Goal: Task Accomplishment & Management: Use online tool/utility

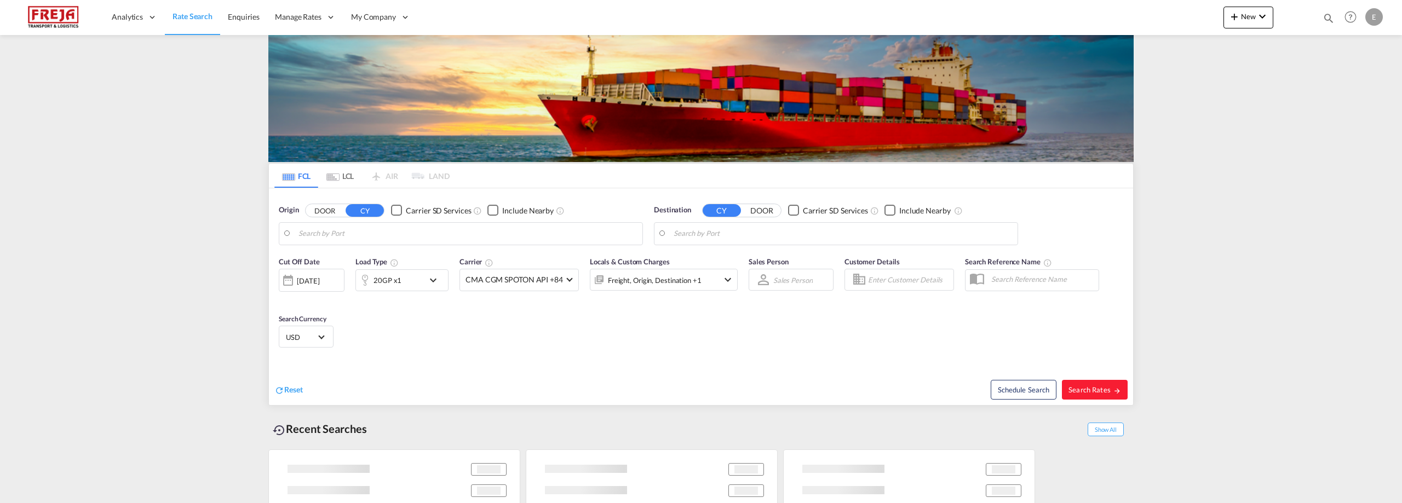
type input "Alesund ([GEOGRAPHIC_DATA]), NOAES"
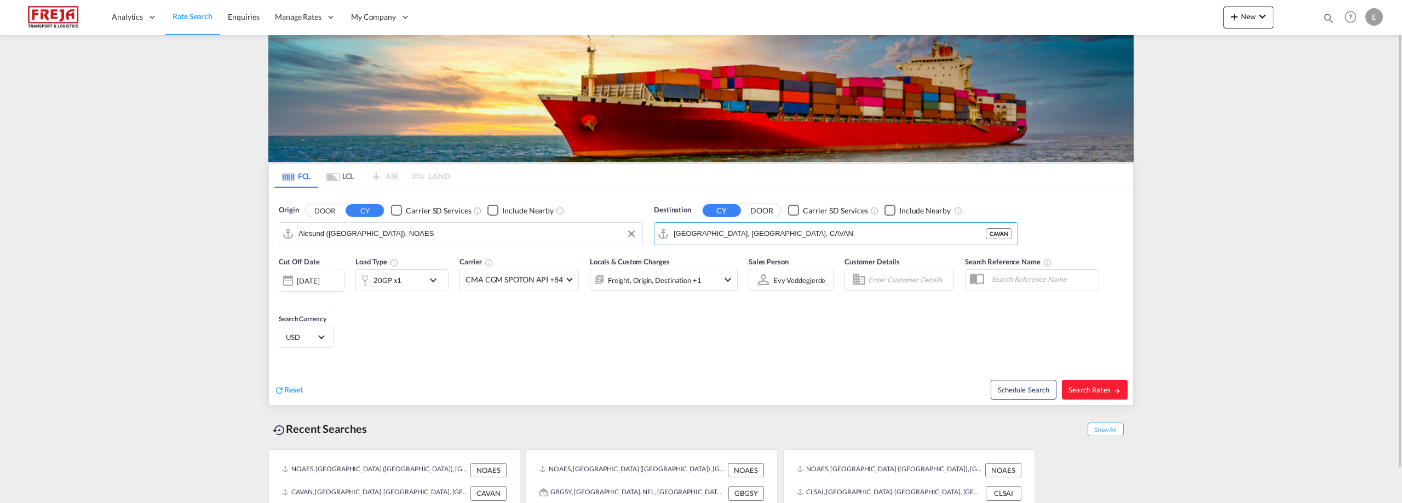
drag, startPoint x: 785, startPoint y: 223, endPoint x: 594, endPoint y: 225, distance: 191.2
click at [594, 225] on div "Origin DOOR CY Carrier SD Services Include Nearby [GEOGRAPHIC_DATA] ([GEOGRAPHI…" at bounding box center [701, 219] width 864 height 62
drag, startPoint x: 765, startPoint y: 234, endPoint x: 569, endPoint y: 218, distance: 196.2
click at [569, 218] on div "Origin DOOR CY Carrier SD Services Include Nearby [GEOGRAPHIC_DATA] ([GEOGRAPHI…" at bounding box center [701, 219] width 864 height 62
click at [715, 262] on div "[GEOGRAPHIC_DATA] [GEOGRAPHIC_DATA] TRIST" at bounding box center [759, 264] width 208 height 33
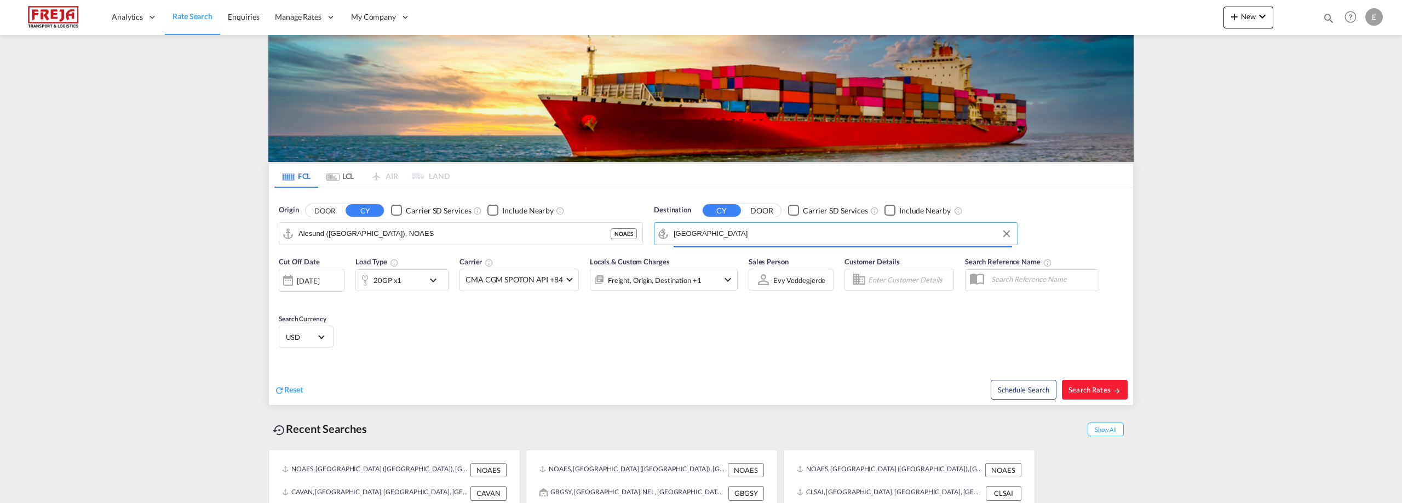
type input "[GEOGRAPHIC_DATA], TRIST"
click at [437, 279] on md-icon "icon-chevron-down" at bounding box center [436, 280] width 19 height 13
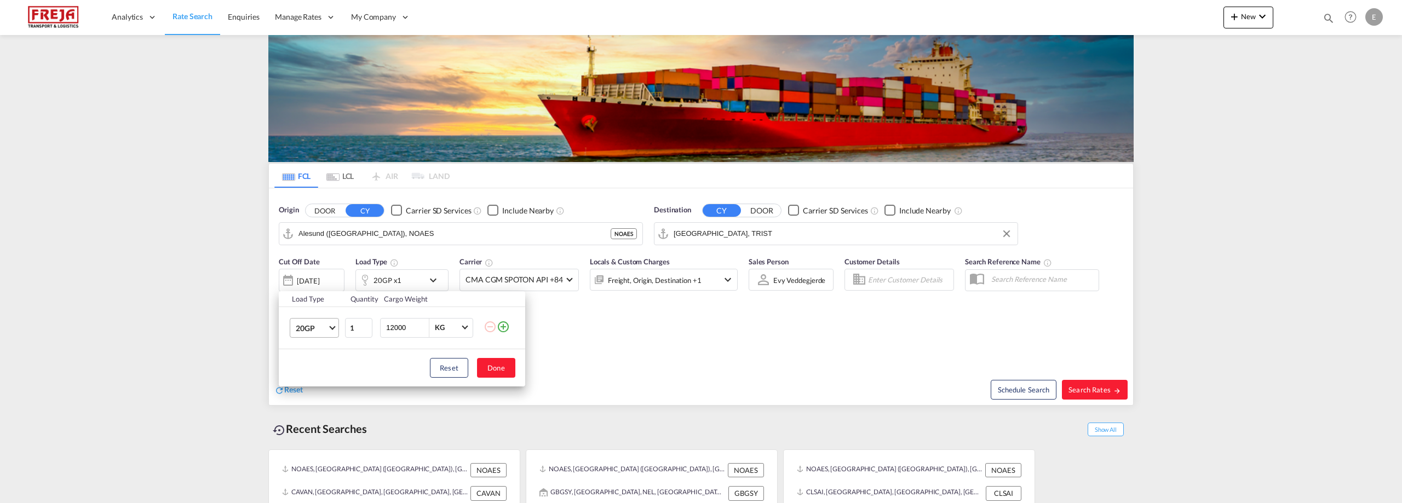
click at [327, 328] on span "20GP" at bounding box center [312, 328] width 32 height 11
click at [323, 379] on md-option "40HC" at bounding box center [324, 381] width 74 height 26
drag, startPoint x: 360, startPoint y: 329, endPoint x: 329, endPoint y: 328, distance: 30.7
click at [329, 328] on tr "40HC 1 12000 KG KG" at bounding box center [402, 328] width 246 height 42
type input "3"
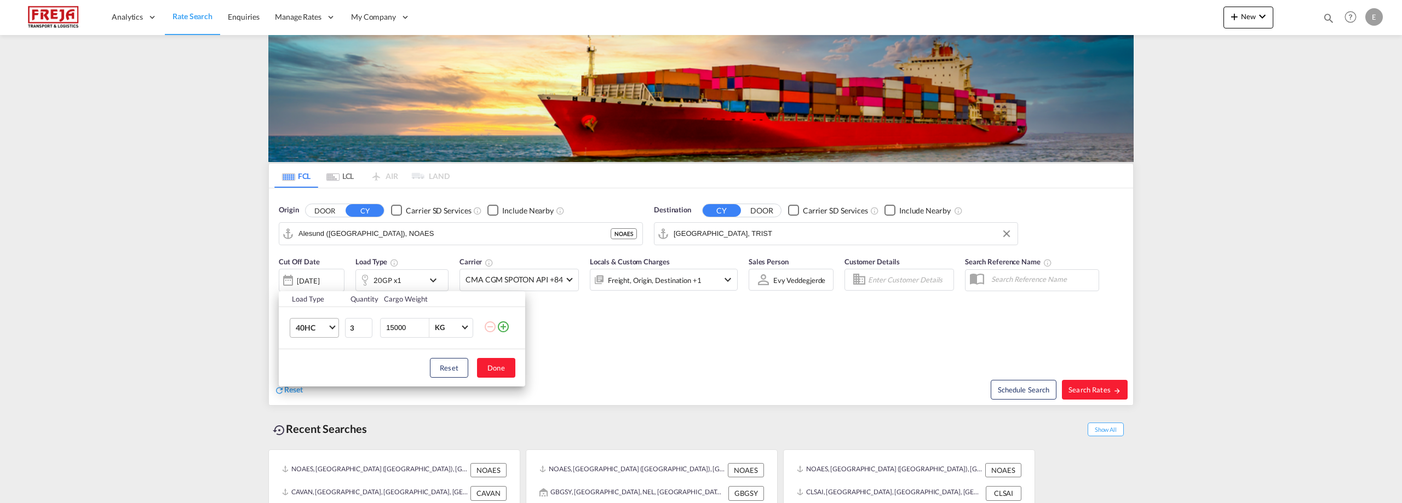
type input "15000"
click at [498, 365] on button "Done" at bounding box center [496, 368] width 38 height 20
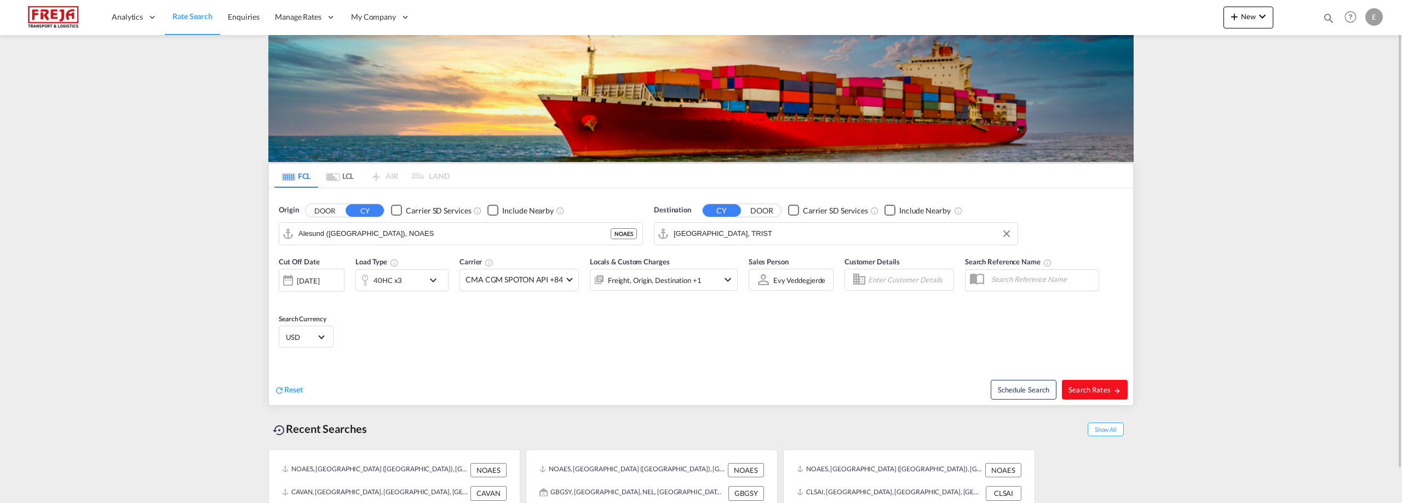
click at [1087, 389] on span "Search Rates" at bounding box center [1095, 390] width 53 height 9
type input "NOAES to TRIST / [DATE]"
